Goal: Task Accomplishment & Management: Manage account settings

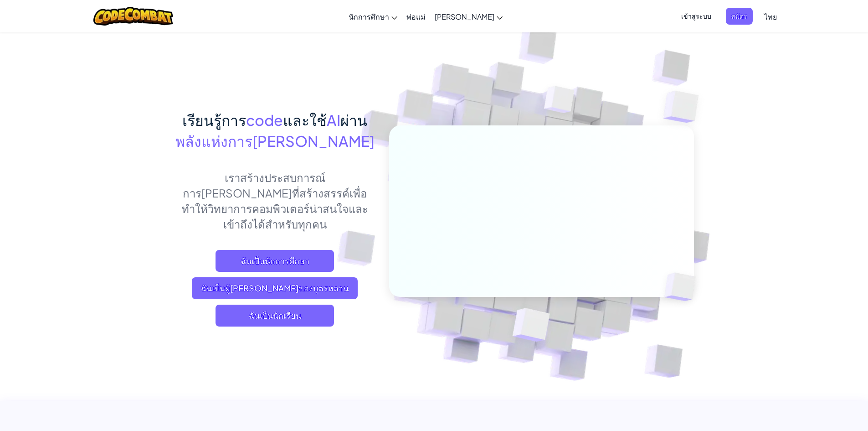
click at [700, 12] on span "เข้าสู่ระบบ" at bounding box center [696, 16] width 41 height 17
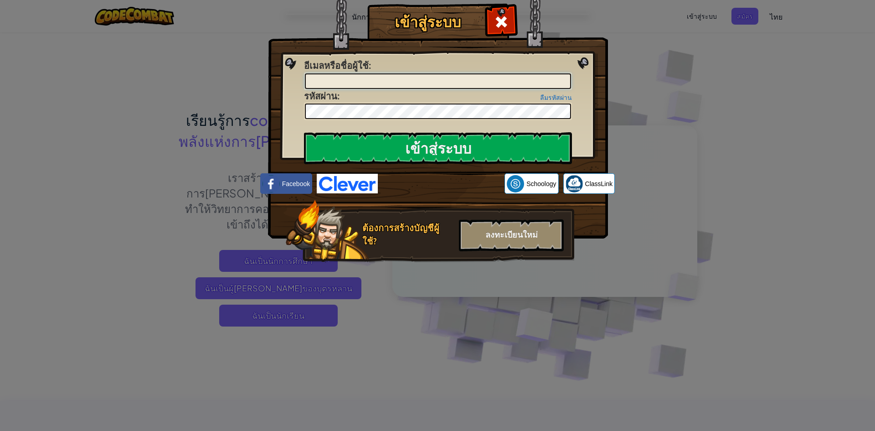
click at [383, 78] on input "อีเมลหรือชื่อผู้ใช้ :" at bounding box center [438, 80] width 266 height 15
click at [469, 78] on input "อีเมลหรือชื่อผู้ใช้ :" at bounding box center [438, 80] width 266 height 15
paste input "[EMAIL_ADDRESS][DOMAIN_NAME]"
type input "[EMAIL_ADDRESS][DOMAIN_NAME]"
click at [426, 120] on img at bounding box center [438, 105] width 340 height 265
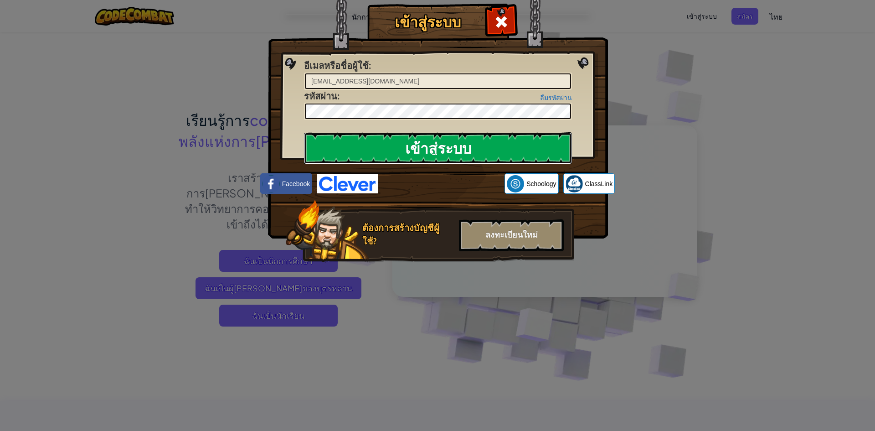
click at [424, 149] on input "เข้าสู่ระบบ" at bounding box center [438, 148] width 268 height 32
